Goal: Check status: Check status

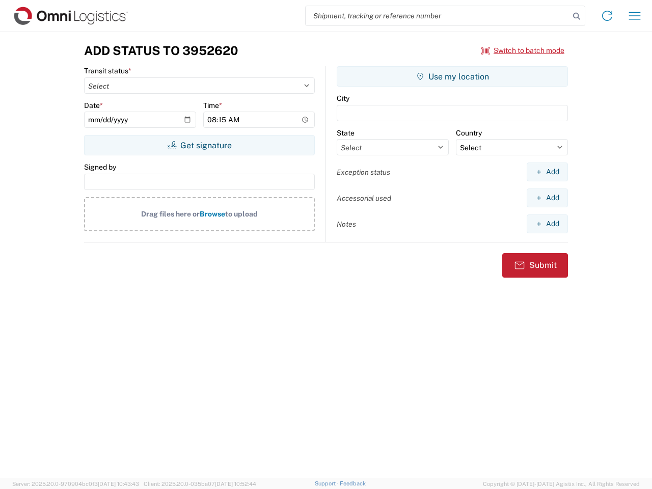
click at [438, 16] on input "search" at bounding box center [438, 15] width 264 height 19
click at [577, 16] on icon at bounding box center [576, 16] width 14 height 14
click at [607, 16] on icon at bounding box center [607, 16] width 16 height 16
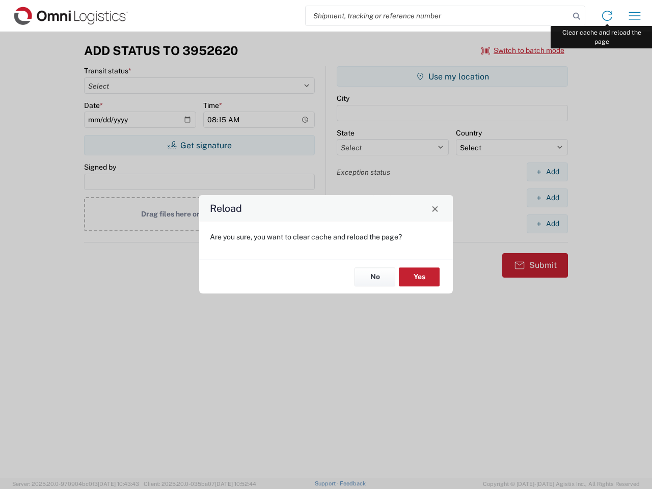
click at [635, 16] on div "Reload Are you sure, you want to clear cache and reload the page? No Yes" at bounding box center [326, 244] width 652 height 489
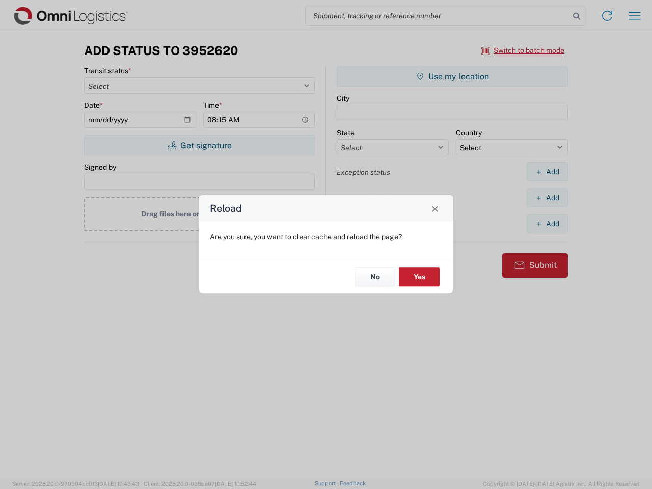
click at [523, 50] on div "Reload Are you sure, you want to clear cache and reload the page? No Yes" at bounding box center [326, 244] width 652 height 489
click at [199, 145] on div "Reload Are you sure, you want to clear cache and reload the page? No Yes" at bounding box center [326, 244] width 652 height 489
click at [452, 76] on div "Reload Are you sure, you want to clear cache and reload the page? No Yes" at bounding box center [326, 244] width 652 height 489
click at [547, 172] on div "Reload Are you sure, you want to clear cache and reload the page? No Yes" at bounding box center [326, 244] width 652 height 489
click at [547, 198] on div "Reload Are you sure, you want to clear cache and reload the page? No Yes" at bounding box center [326, 244] width 652 height 489
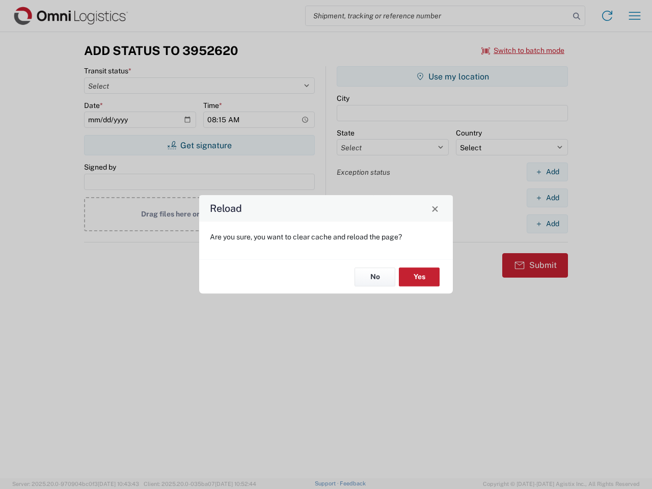
click at [547, 224] on div "Reload Are you sure, you want to clear cache and reload the page? No Yes" at bounding box center [326, 244] width 652 height 489
